Goal: Communication & Community: Answer question/provide support

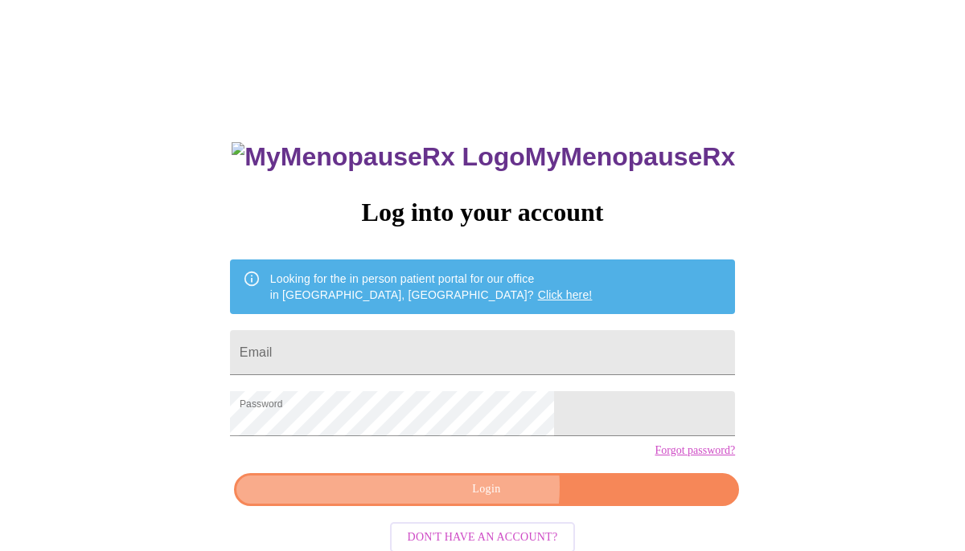
click at [482, 500] on span "Login" at bounding box center [486, 490] width 468 height 20
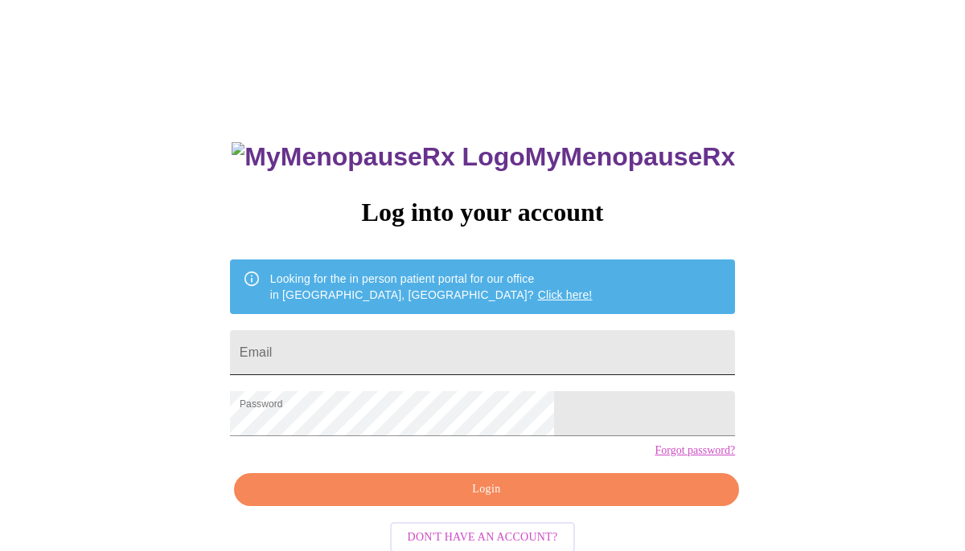
click at [414, 335] on input "Email" at bounding box center [482, 352] width 505 height 45
type input "[EMAIL_ADDRESS][DOMAIN_NAME]"
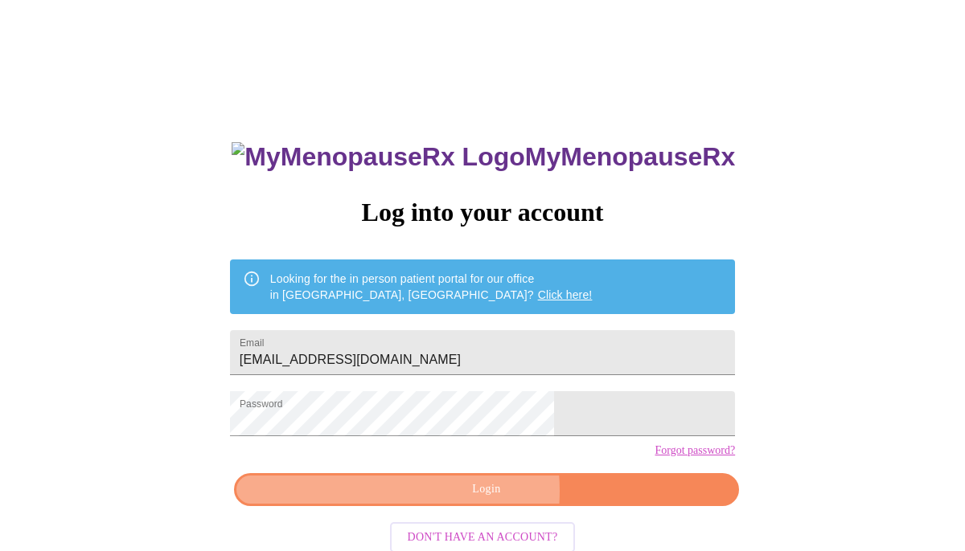
click at [448, 500] on span "Login" at bounding box center [486, 490] width 468 height 20
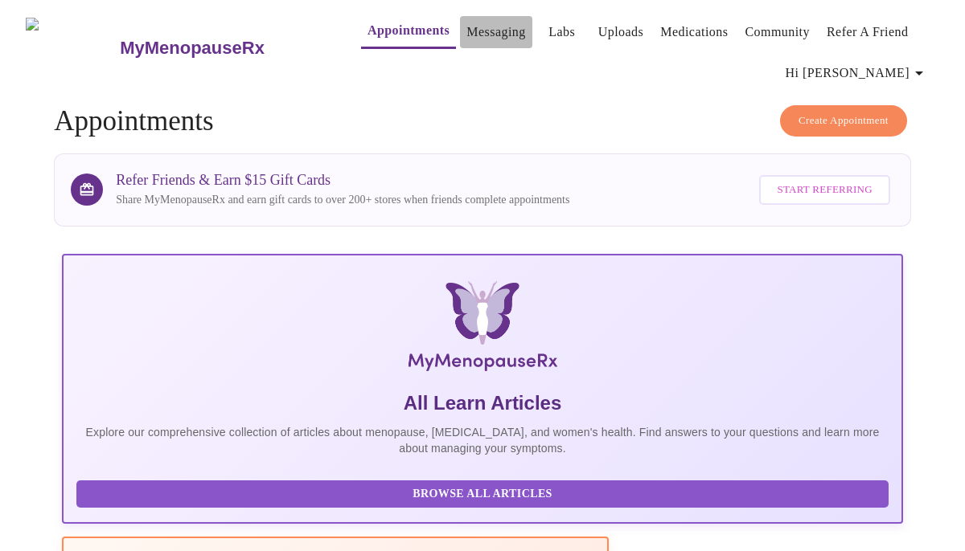
click at [468, 23] on link "Messaging" at bounding box center [495, 32] width 59 height 23
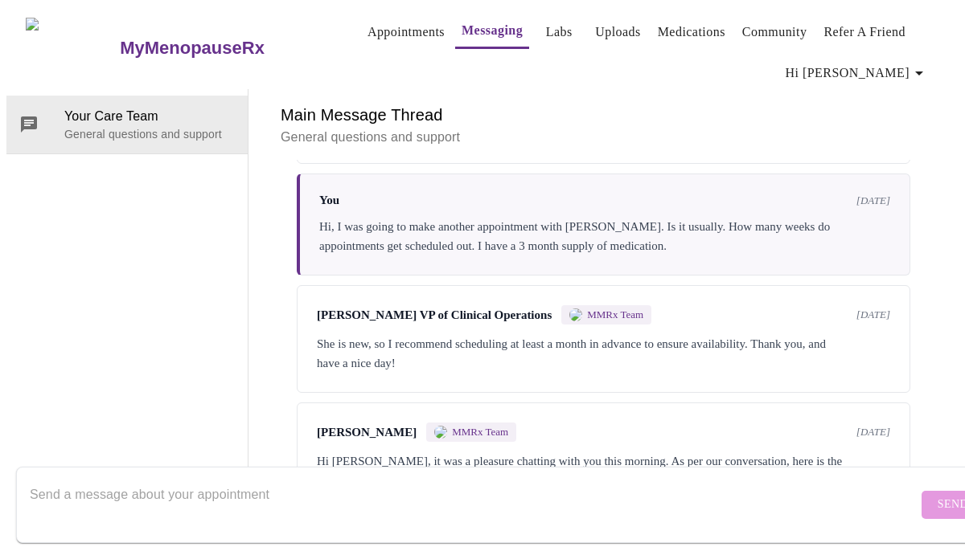
click at [99, 479] on textarea "Send a message about your appointment" at bounding box center [474, 504] width 888 height 51
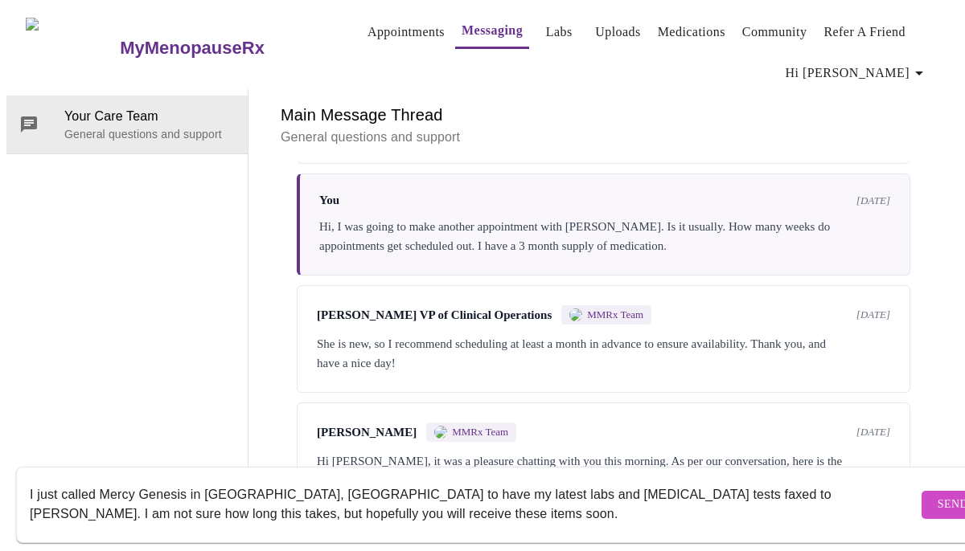
type textarea "I just called Mercy Genesis in [GEOGRAPHIC_DATA], [GEOGRAPHIC_DATA] to have my …"
click at [937, 495] on span "Send" at bounding box center [952, 505] width 31 height 20
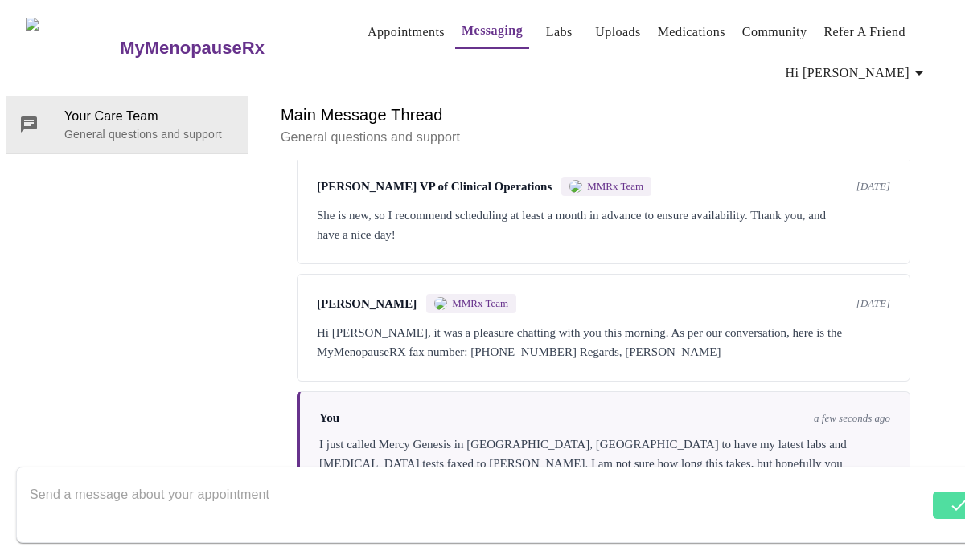
scroll to position [421, 0]
